Goal: Navigation & Orientation: Find specific page/section

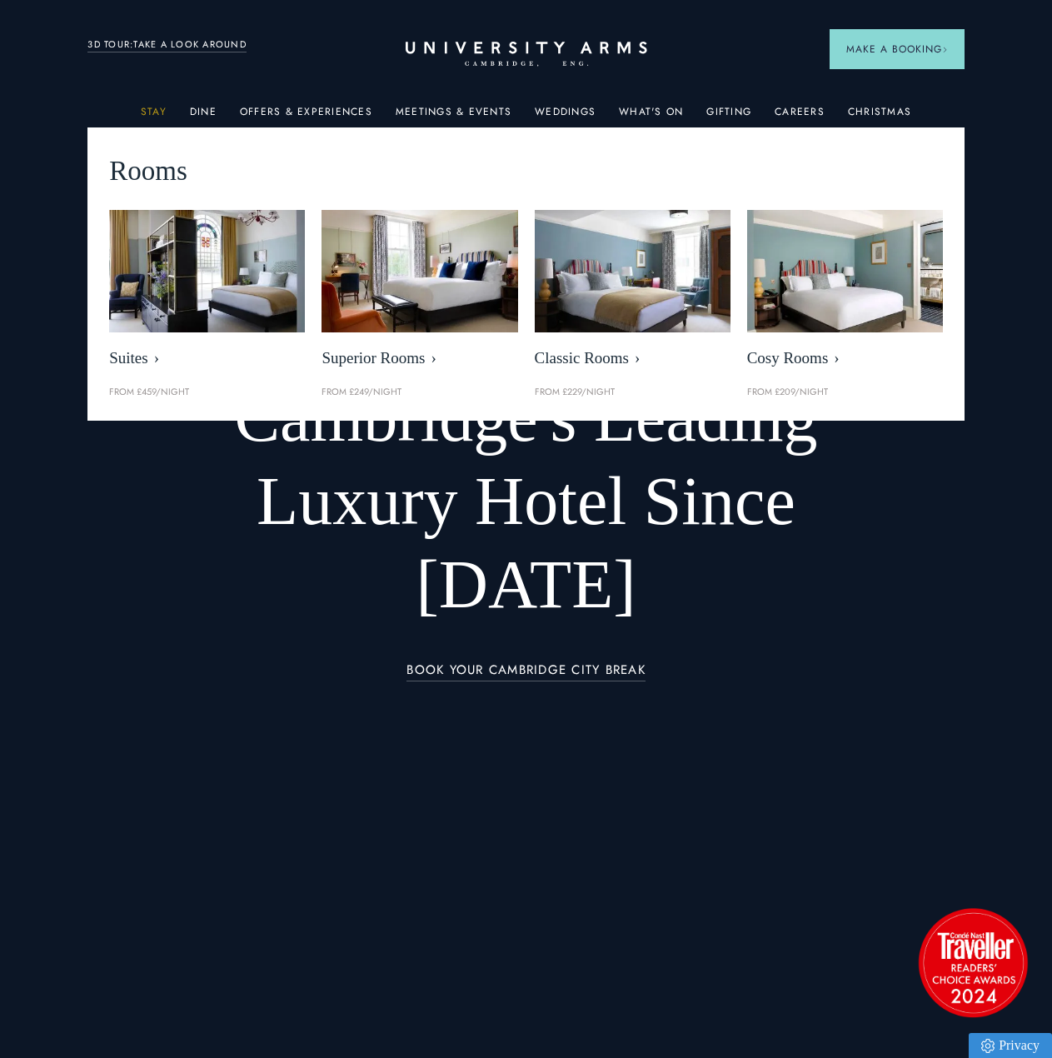
click at [152, 112] on link "Stay" at bounding box center [154, 117] width 26 height 22
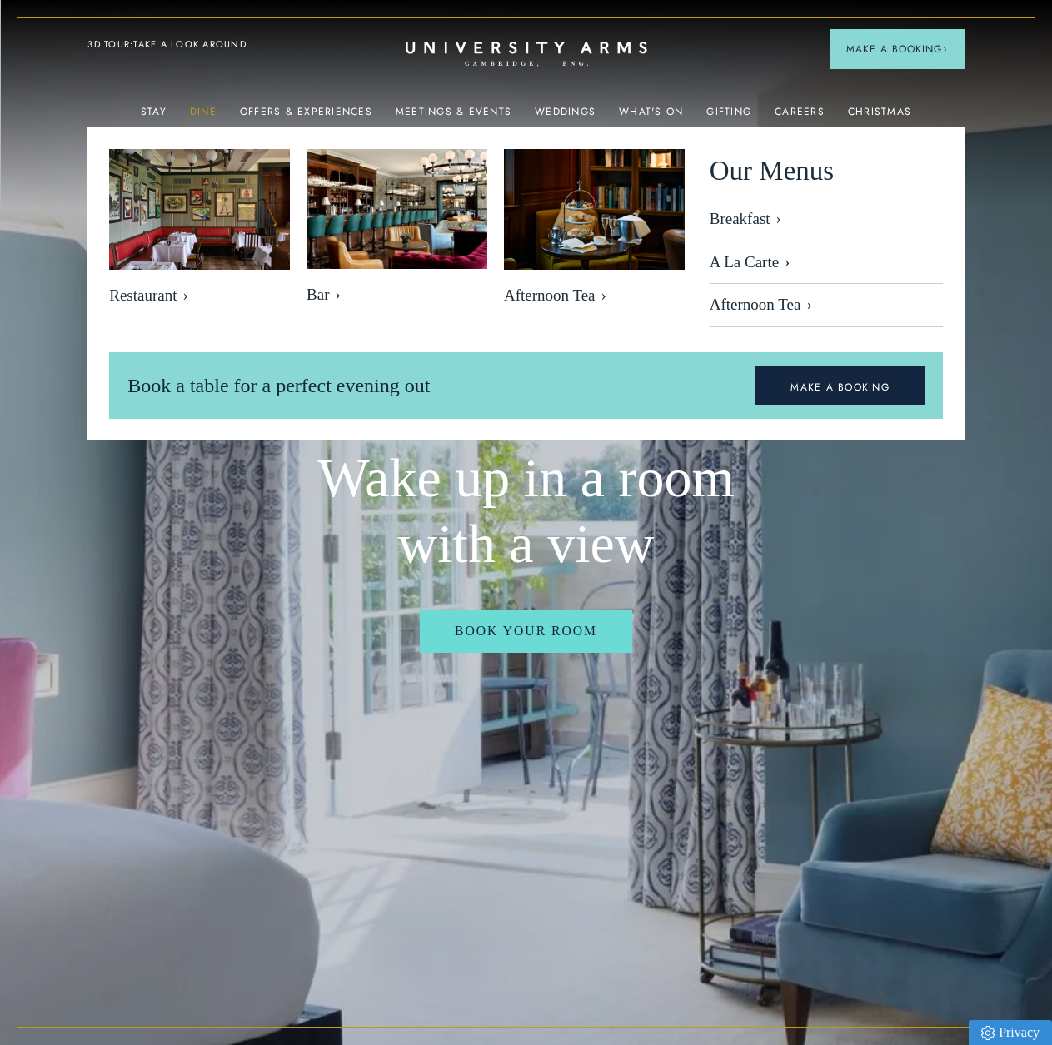
click at [199, 111] on link "Dine" at bounding box center [203, 117] width 27 height 22
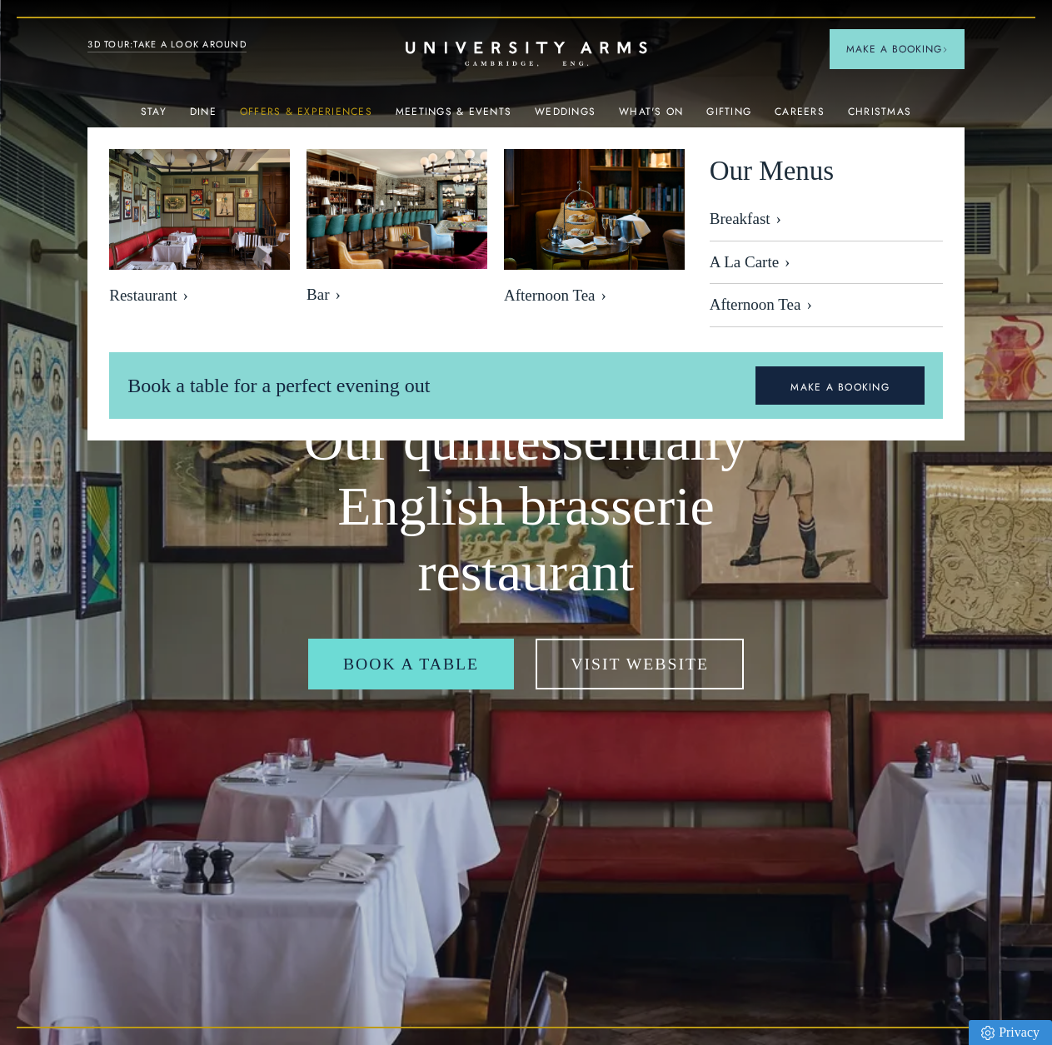
click at [303, 110] on link "Offers & Experiences" at bounding box center [306, 117] width 132 height 22
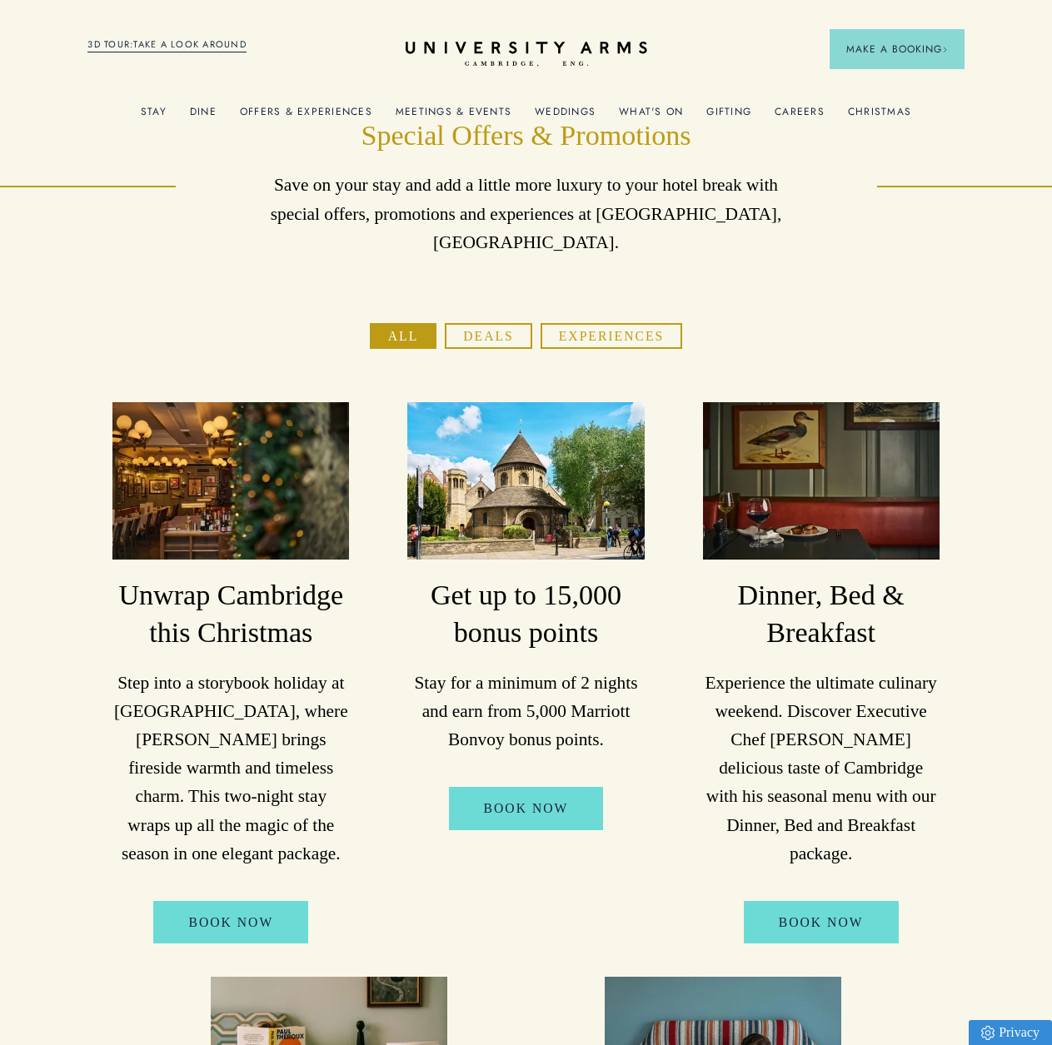
click at [192, 43] on link "3D TOUR:TAKE A LOOK AROUND" at bounding box center [166, 44] width 159 height 15
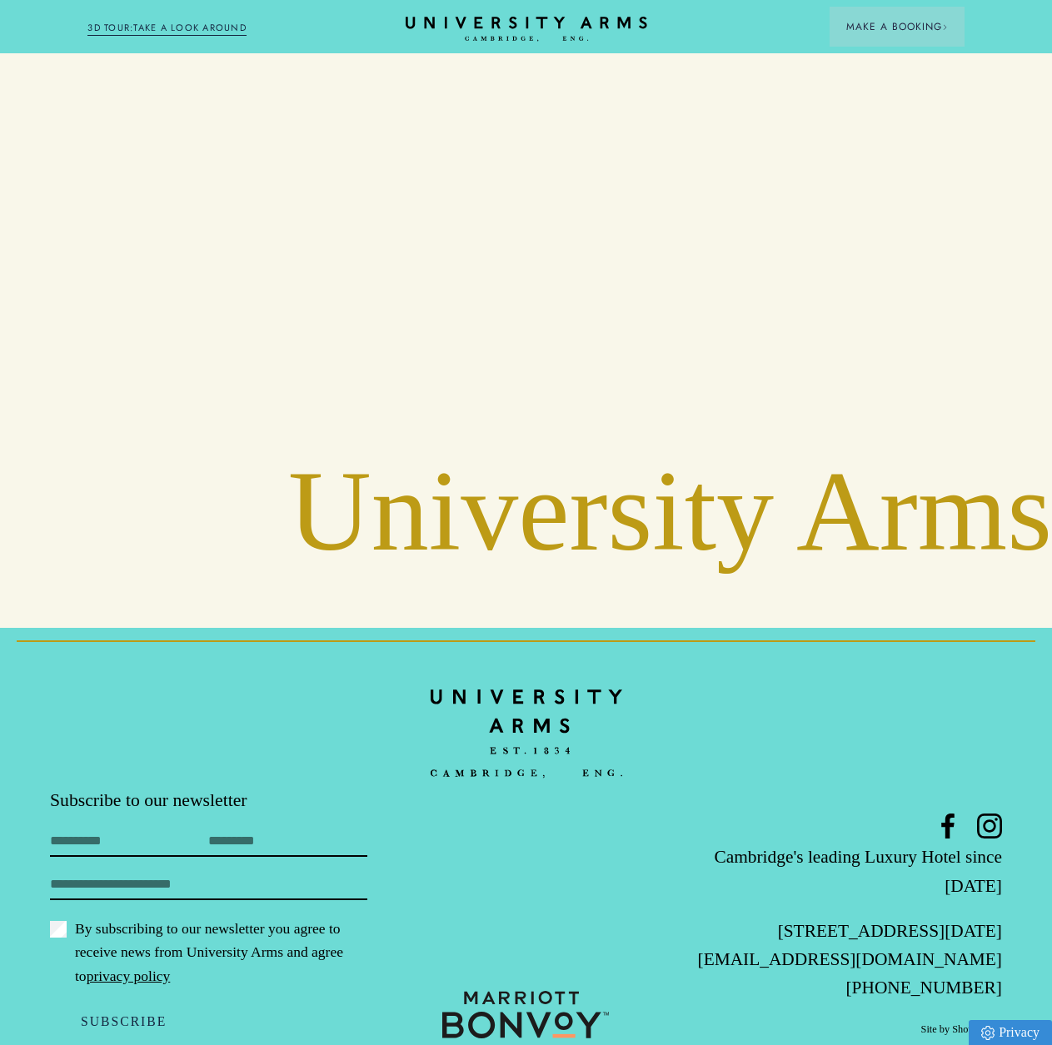
scroll to position [2744, 0]
